Goal: Information Seeking & Learning: Learn about a topic

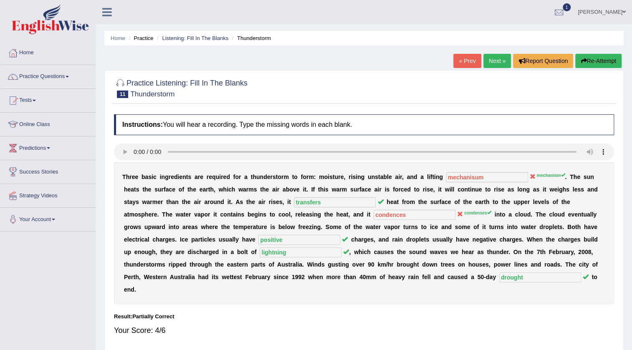
click at [490, 64] on link "Next »" at bounding box center [498, 61] width 28 height 14
click at [484, 63] on link "Next »" at bounding box center [498, 61] width 28 height 14
click at [493, 60] on link "Next »" at bounding box center [498, 61] width 28 height 14
click at [493, 54] on link "Next »" at bounding box center [498, 61] width 28 height 14
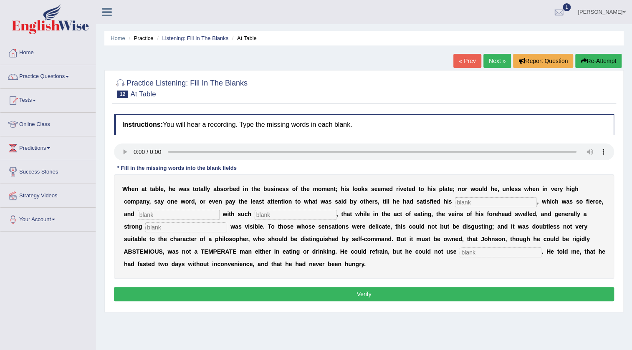
click at [480, 202] on input "text" at bounding box center [496, 203] width 82 height 10
type input "appetite"
click at [274, 213] on input "text" at bounding box center [296, 215] width 82 height 10
type input "intence"
click at [184, 215] on input "text" at bounding box center [179, 215] width 82 height 10
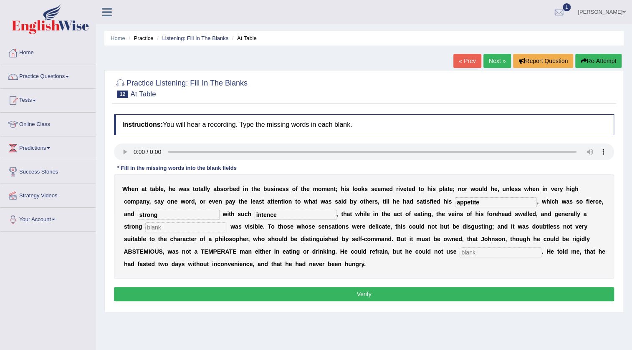
type input "strong"
click at [187, 228] on input "text" at bounding box center [186, 228] width 82 height 10
type input "prosperation"
click at [472, 253] on input "text" at bounding box center [501, 253] width 82 height 10
type input "moderately"
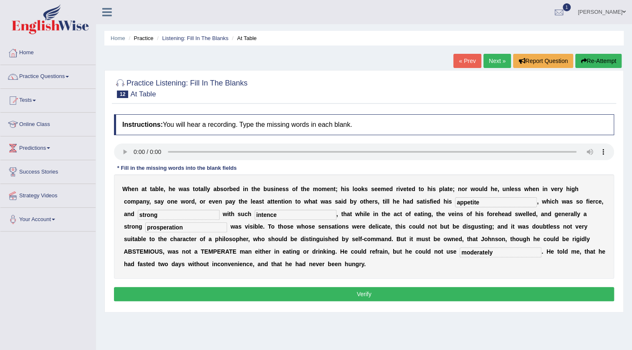
click at [382, 296] on button "Verify" at bounding box center [364, 294] width 500 height 14
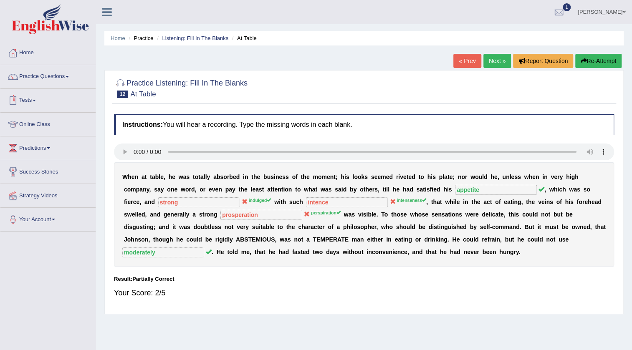
click at [491, 57] on link "Next »" at bounding box center [498, 61] width 28 height 14
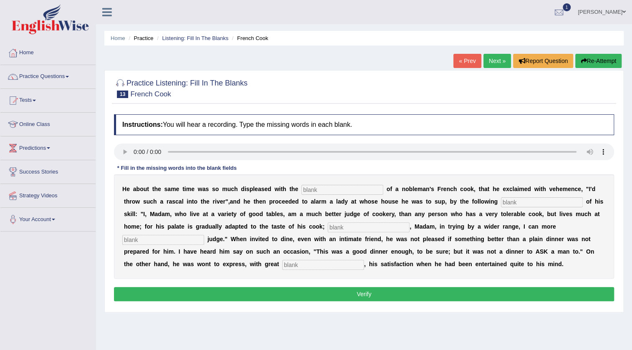
click at [324, 190] on input "text" at bounding box center [342, 190] width 82 height 10
type input "performances"
click at [516, 203] on input "text" at bounding box center [542, 203] width 82 height 10
type input "manifest"
click at [335, 227] on input "text" at bounding box center [369, 228] width 82 height 10
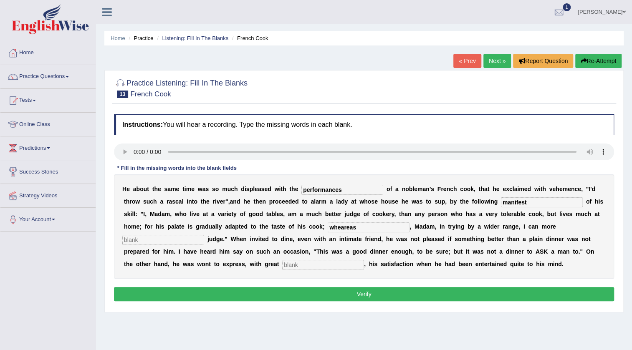
type input "wheareas"
click at [182, 236] on input "text" at bounding box center [163, 240] width 82 height 10
type input "exclusive"
click at [300, 263] on input "text" at bounding box center [323, 265] width 82 height 10
type input "glea"
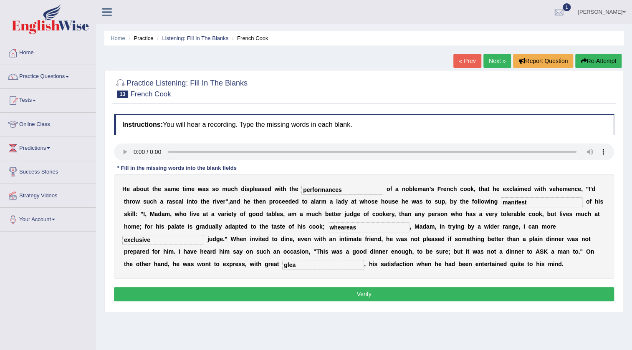
click at [368, 296] on button "Verify" at bounding box center [364, 294] width 500 height 14
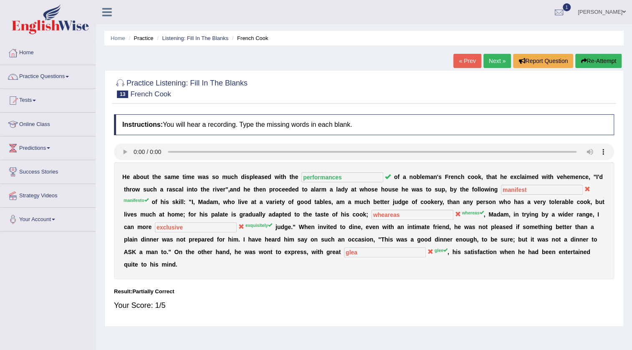
click at [499, 62] on link "Next »" at bounding box center [498, 61] width 28 height 14
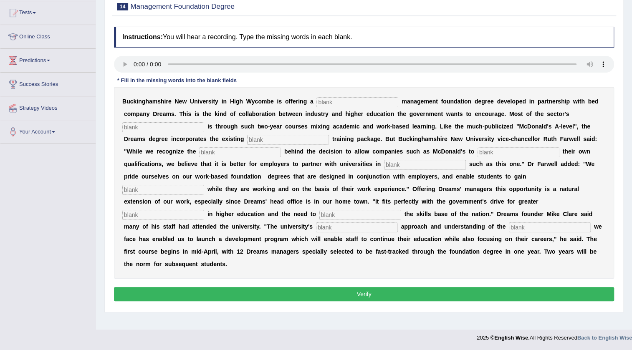
click at [367, 104] on input "text" at bounding box center [358, 102] width 82 height 10
click at [361, 101] on input "text" at bounding box center [358, 102] width 82 height 10
type input "retail"
click at [171, 123] on input "text" at bounding box center [163, 127] width 82 height 10
type input "expantion"
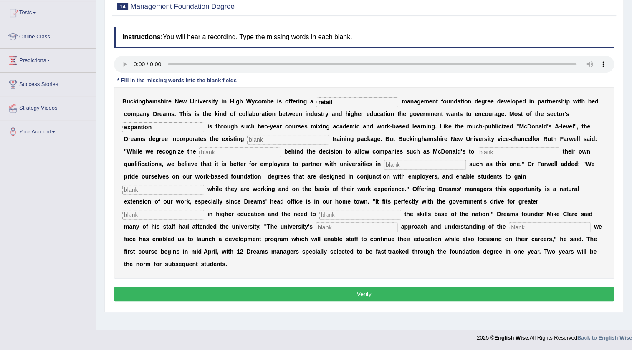
click at [255, 139] on input "text" at bounding box center [288, 140] width 82 height 10
type input "company"
click at [256, 149] on input "text" at bounding box center [240, 152] width 82 height 10
type input "empatics"
click at [514, 154] on input "text" at bounding box center [519, 152] width 82 height 10
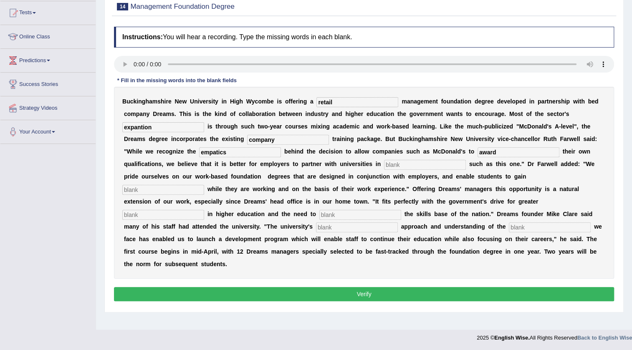
type input "award"
click at [405, 162] on input "text" at bounding box center [425, 165] width 82 height 10
type input "initiatives"
click at [189, 189] on input "text" at bounding box center [163, 190] width 82 height 10
type input "qualifications"
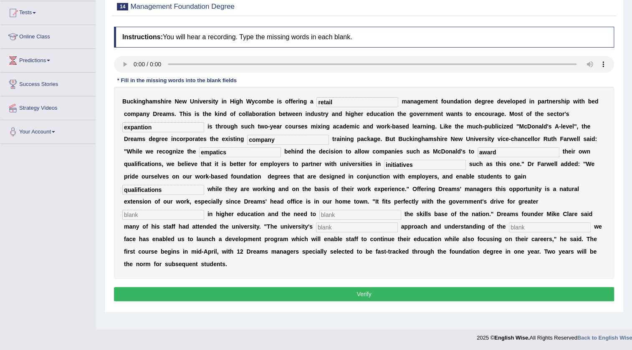
click at [203, 212] on input "text" at bounding box center [163, 215] width 82 height 10
type input "participation"
click at [344, 210] on input "text" at bounding box center [360, 215] width 82 height 10
type input "enhance"
click at [328, 230] on input "text" at bounding box center [357, 228] width 82 height 10
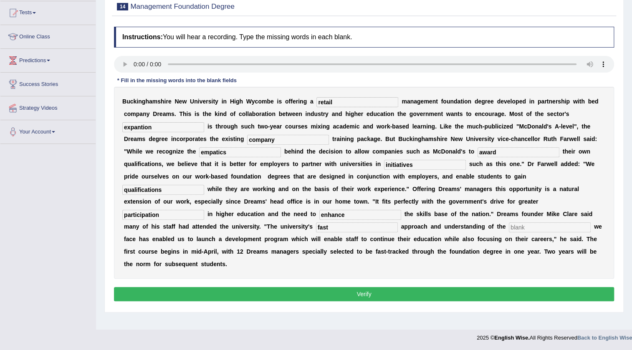
type input "fast"
click at [527, 225] on input "text" at bounding box center [550, 228] width 82 height 10
type input "challenges"
click at [387, 295] on button "Verify" at bounding box center [364, 294] width 500 height 14
